Goal: Task Accomplishment & Management: Manage account settings

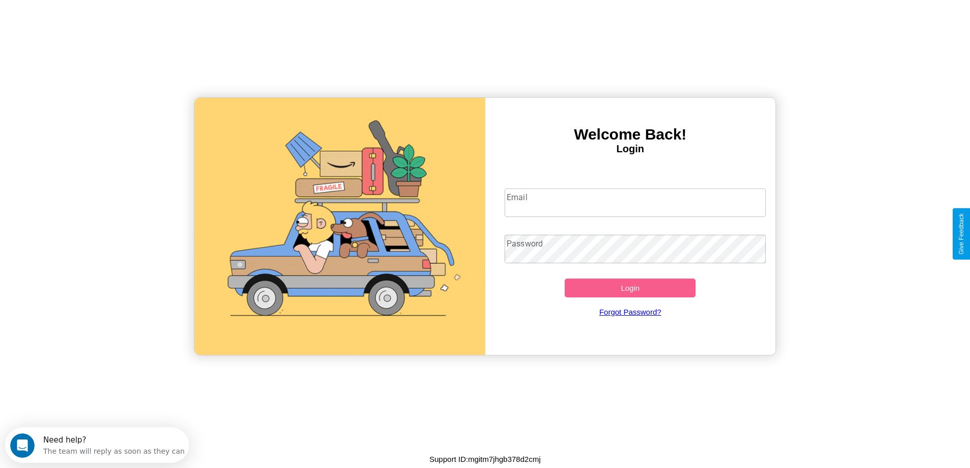
click at [635, 203] on input "Email" at bounding box center [635, 202] width 261 height 29
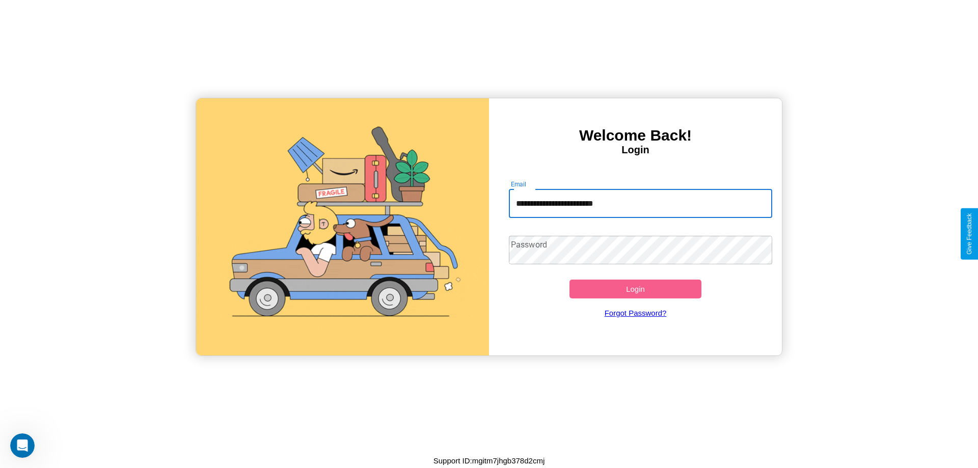
type input "**********"
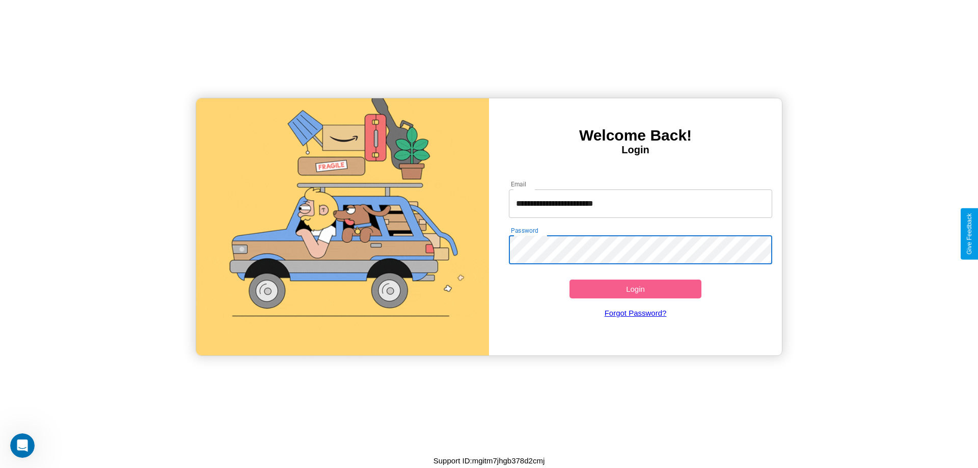
click at [635, 289] on button "Login" at bounding box center [635, 289] width 132 height 19
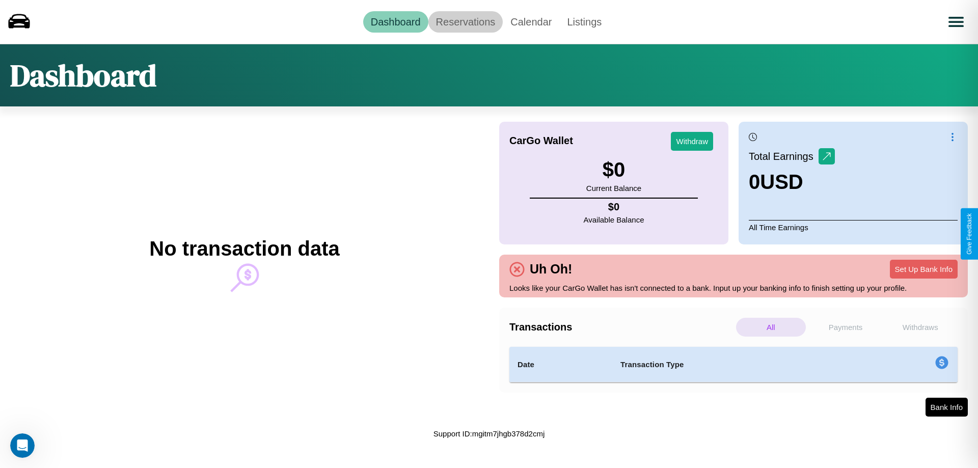
click at [465, 21] on link "Reservations" at bounding box center [465, 21] width 75 height 21
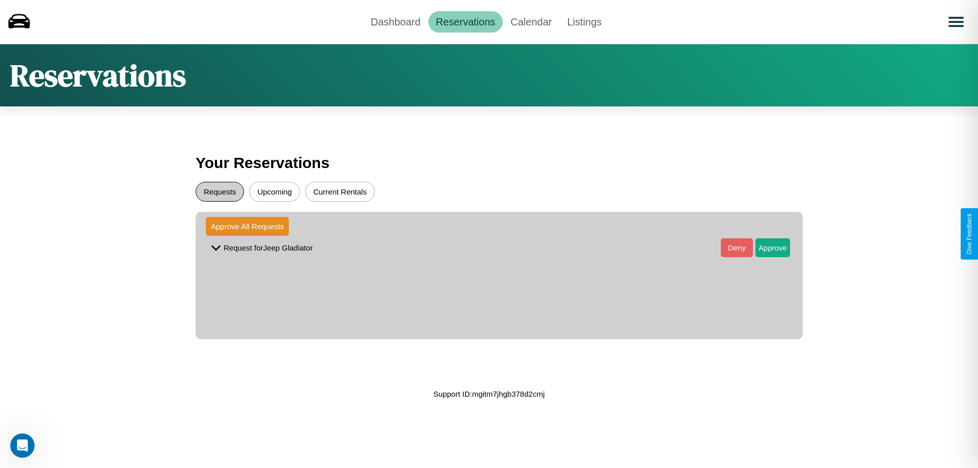
click at [219, 191] on button "Requests" at bounding box center [220, 192] width 48 height 20
click at [765, 248] on button "Approve" at bounding box center [772, 247] width 35 height 19
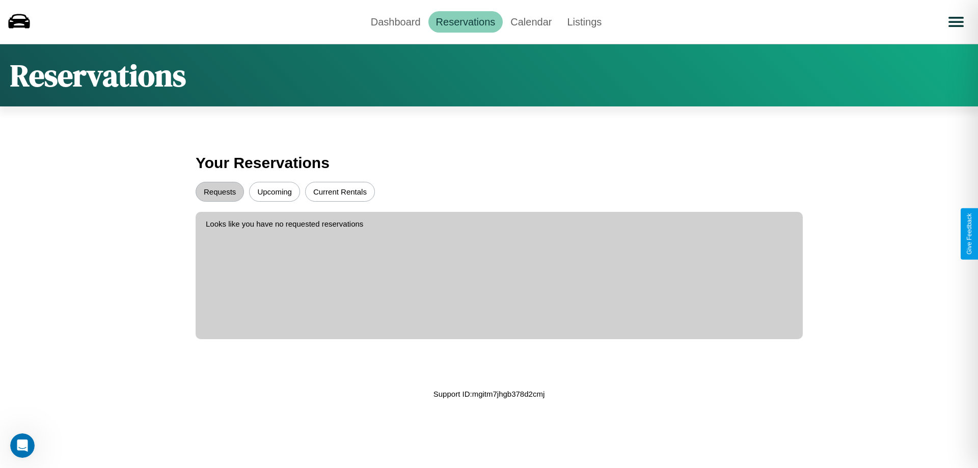
click at [274, 191] on button "Upcoming" at bounding box center [274, 192] width 51 height 20
